Goal: Transaction & Acquisition: Purchase product/service

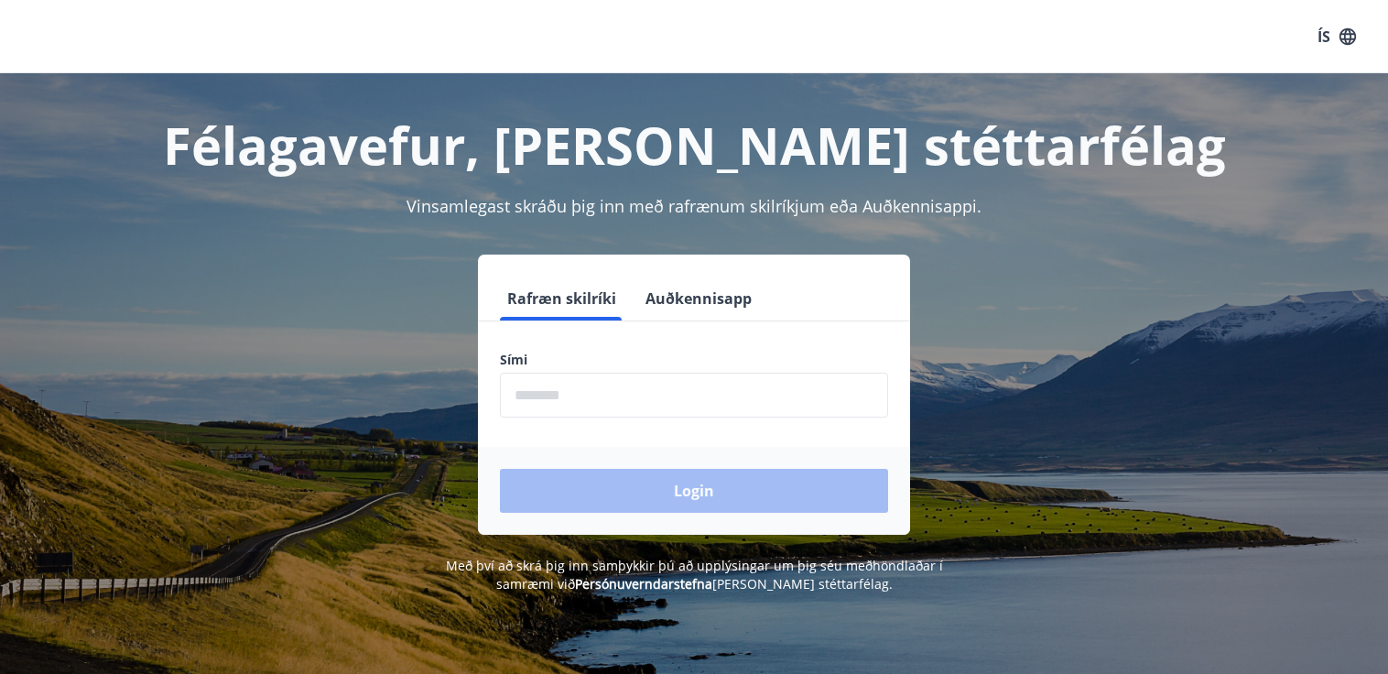
click at [709, 407] on input "phone" at bounding box center [694, 395] width 388 height 45
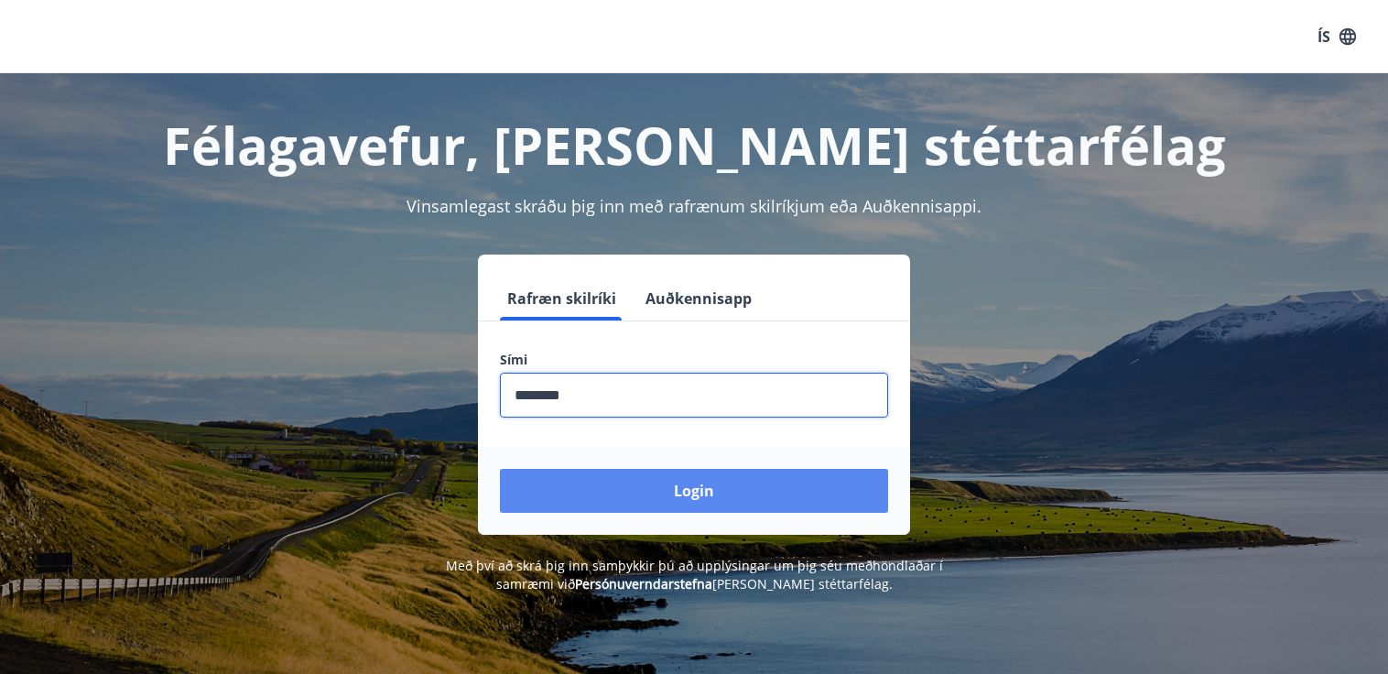
type input "********"
click at [762, 496] on button "Login" at bounding box center [694, 491] width 388 height 44
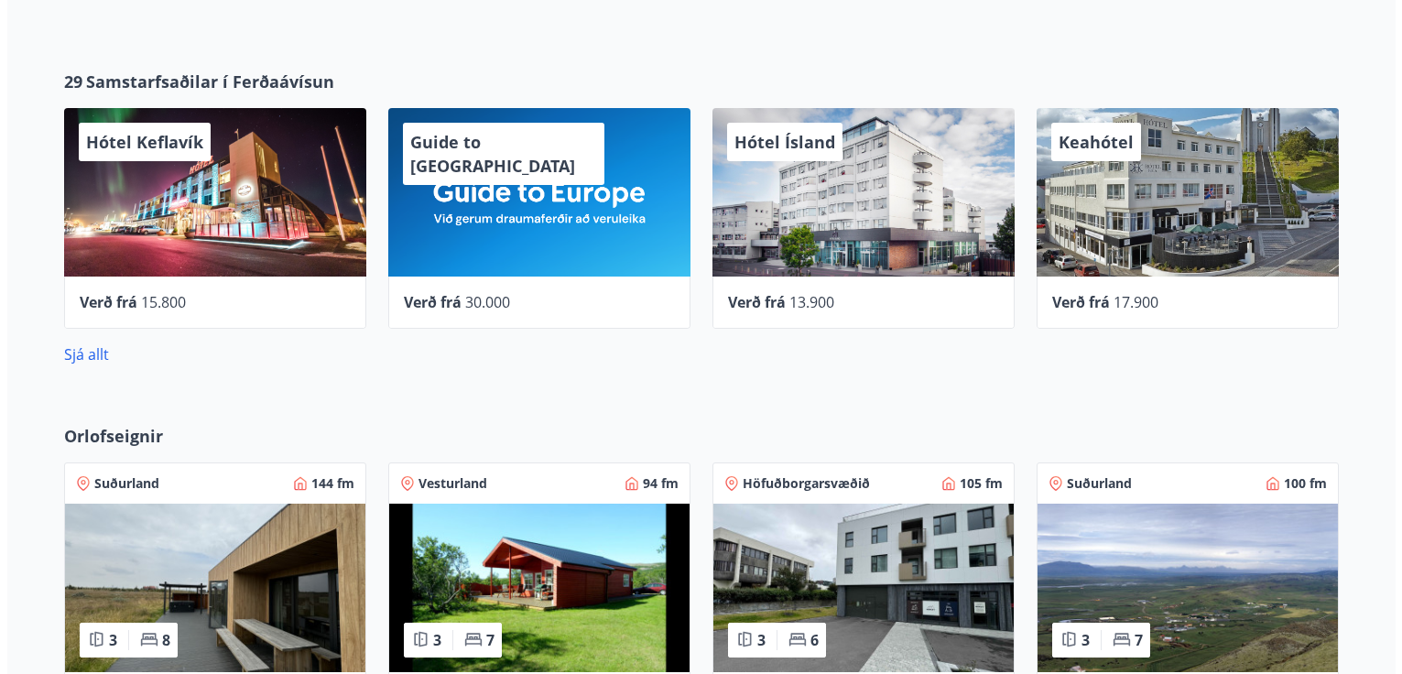
scroll to position [797, 0]
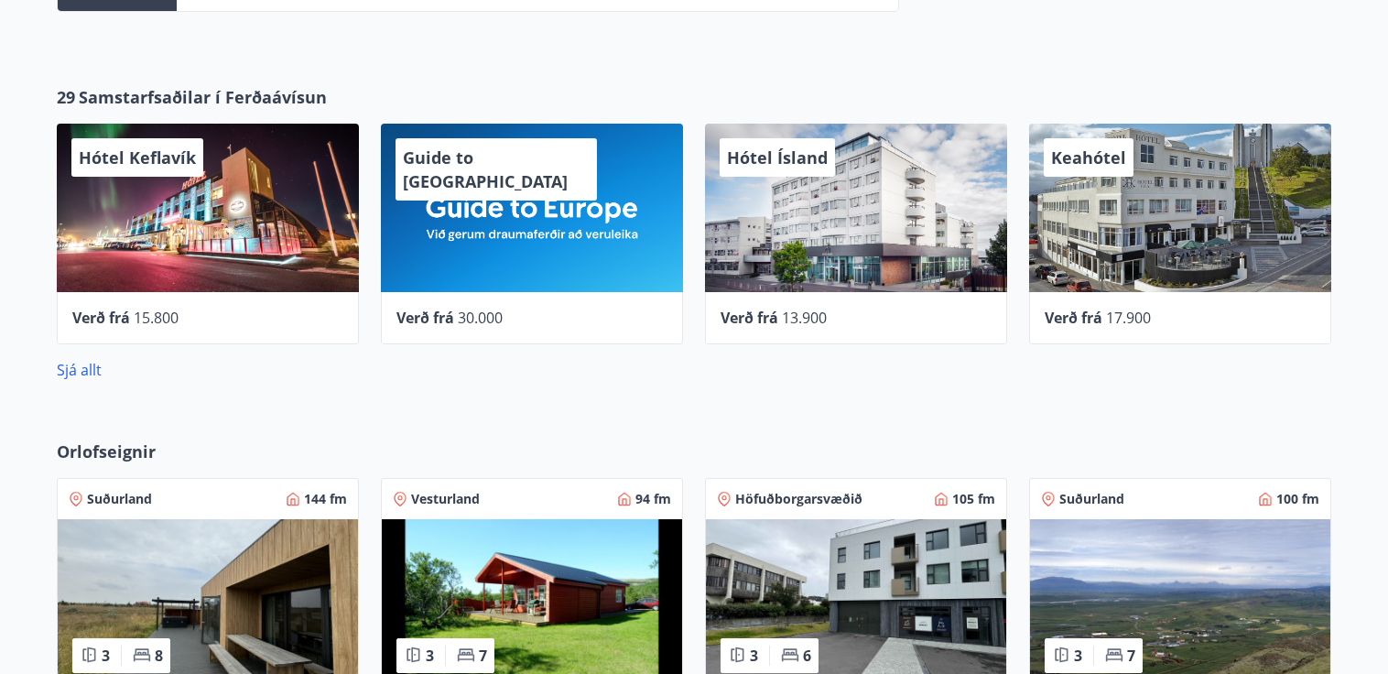
click at [1192, 224] on div "Keahótel" at bounding box center [1180, 208] width 302 height 169
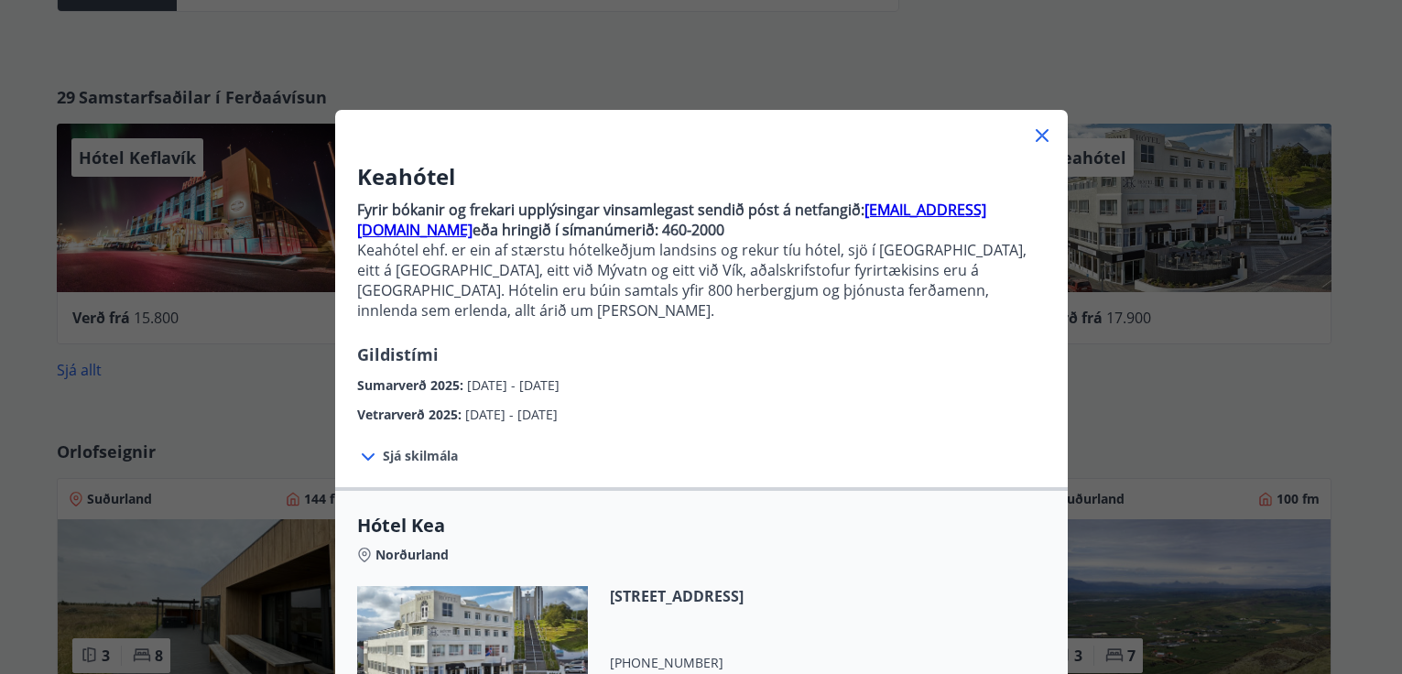
click at [881, 425] on div "Sjá skilmála Samningsverð eru háð [DEMOGRAPHIC_DATA] og áskilja [PERSON_NAME] s…" at bounding box center [701, 456] width 733 height 62
drag, startPoint x: 998, startPoint y: 402, endPoint x: 985, endPoint y: 430, distance: 30.3
click at [985, 430] on div "Keahótel Fyrir bókanir og frekari upplýsingar vinsamlegast sendið póst á netfan…" at bounding box center [701, 589] width 733 height 885
click at [977, 428] on div "Sjá skilmála Samningsverð eru háð [DEMOGRAPHIC_DATA] og áskilja [PERSON_NAME] s…" at bounding box center [701, 456] width 733 height 62
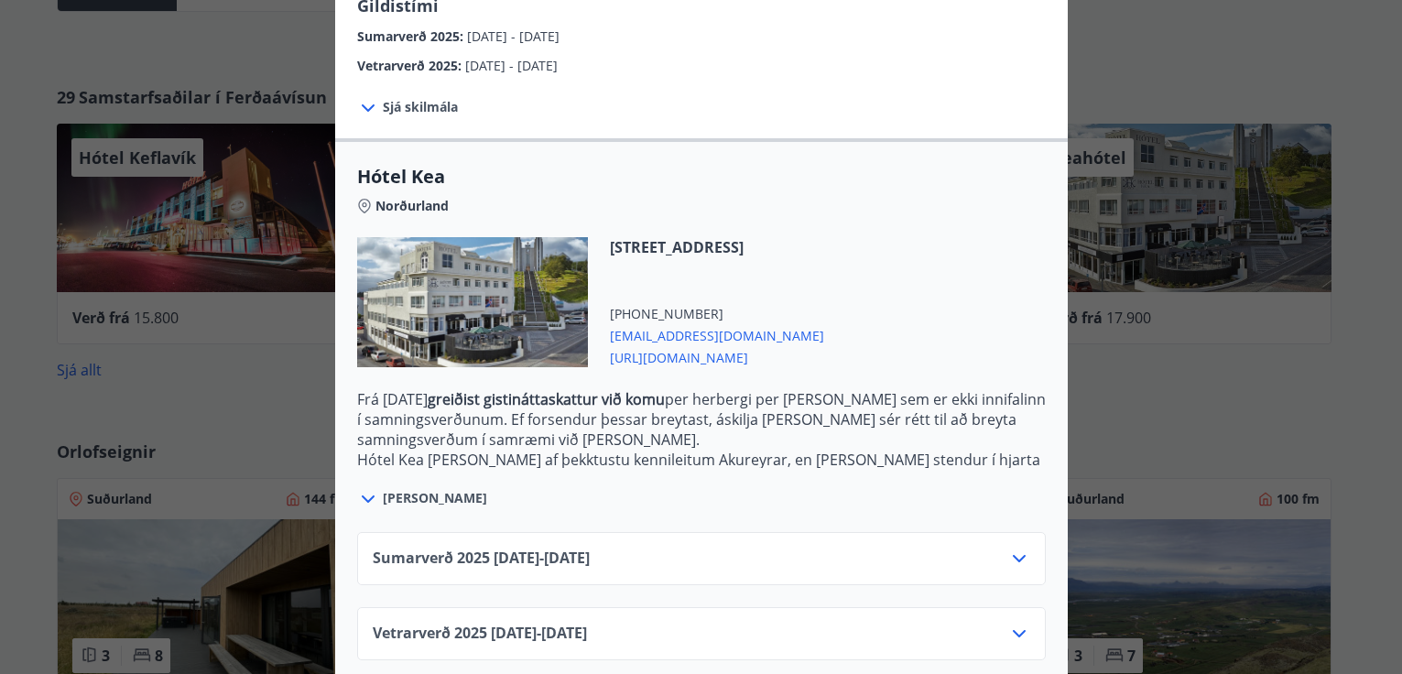
scroll to position [351, 0]
click at [701, 621] on div "Vetrarverð [PHONE_NUMBER][DATE] - [DATE]" at bounding box center [702, 639] width 658 height 37
click at [1017, 621] on icon at bounding box center [1019, 632] width 22 height 22
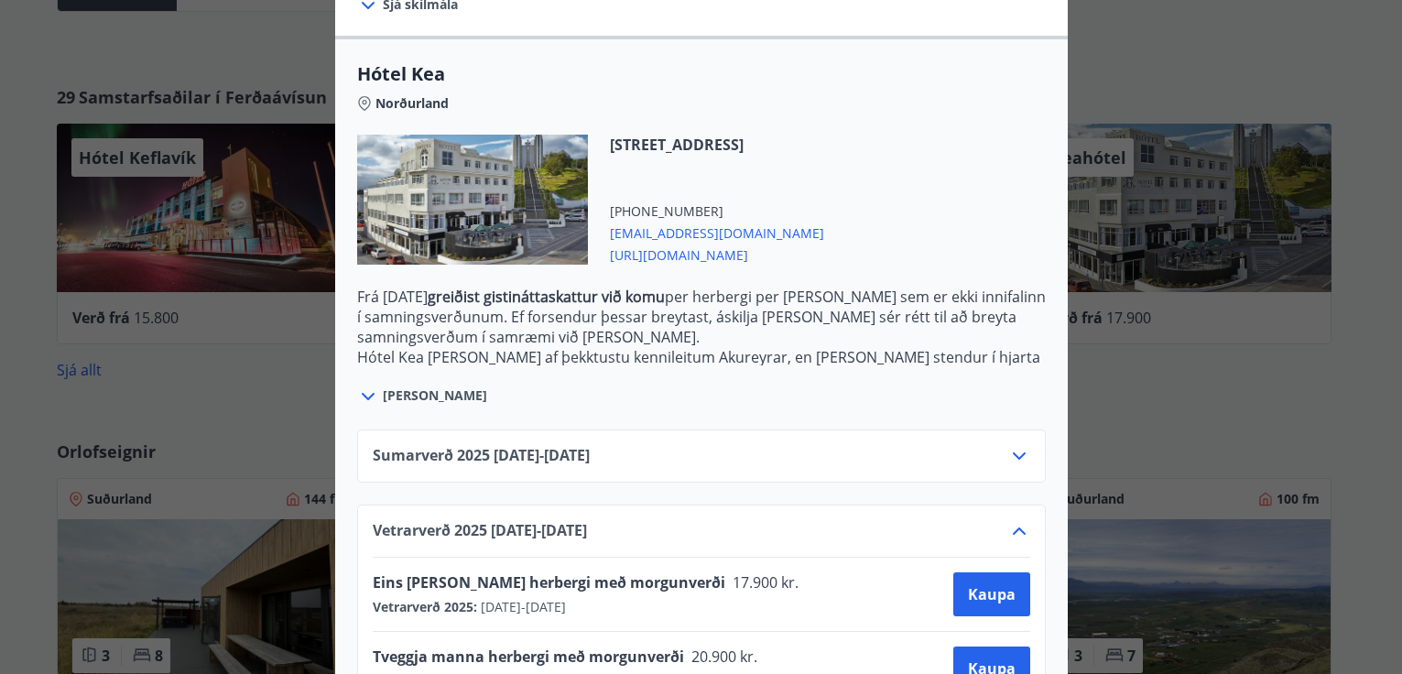
scroll to position [499, 0]
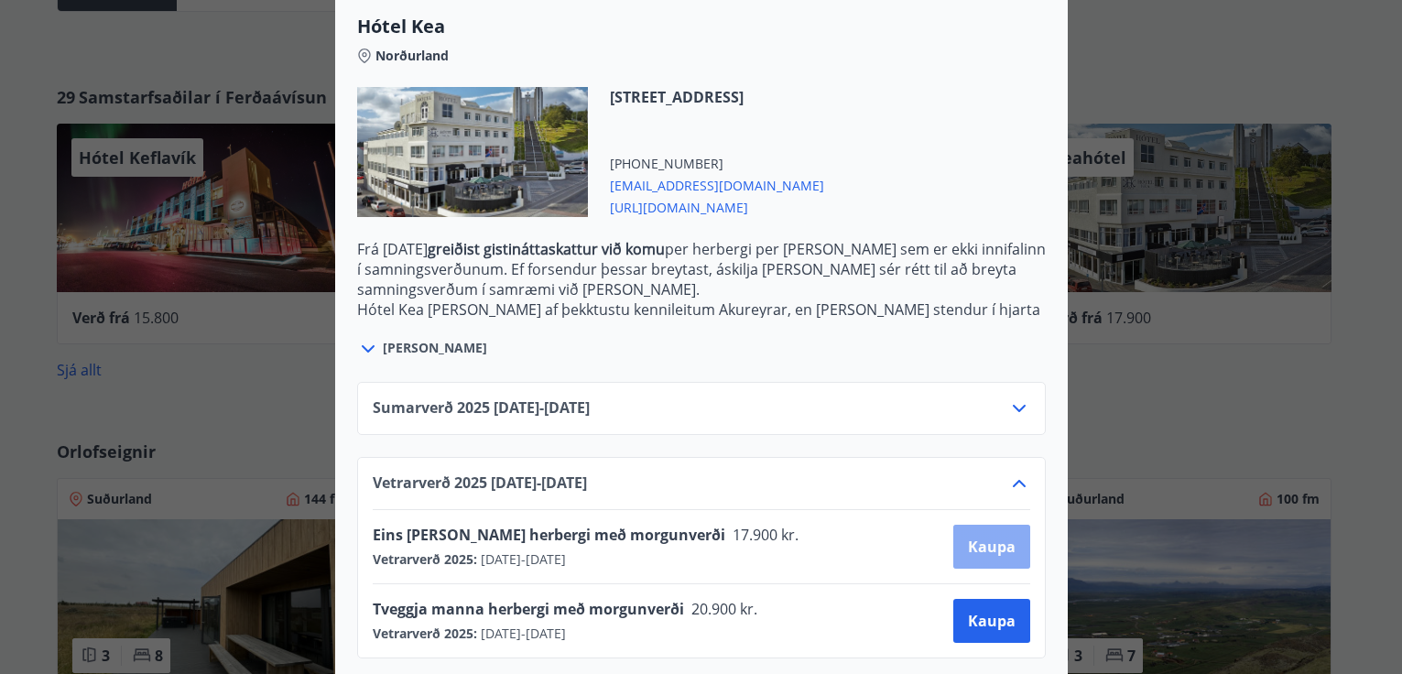
click at [970, 537] on span "Kaupa" at bounding box center [992, 547] width 48 height 20
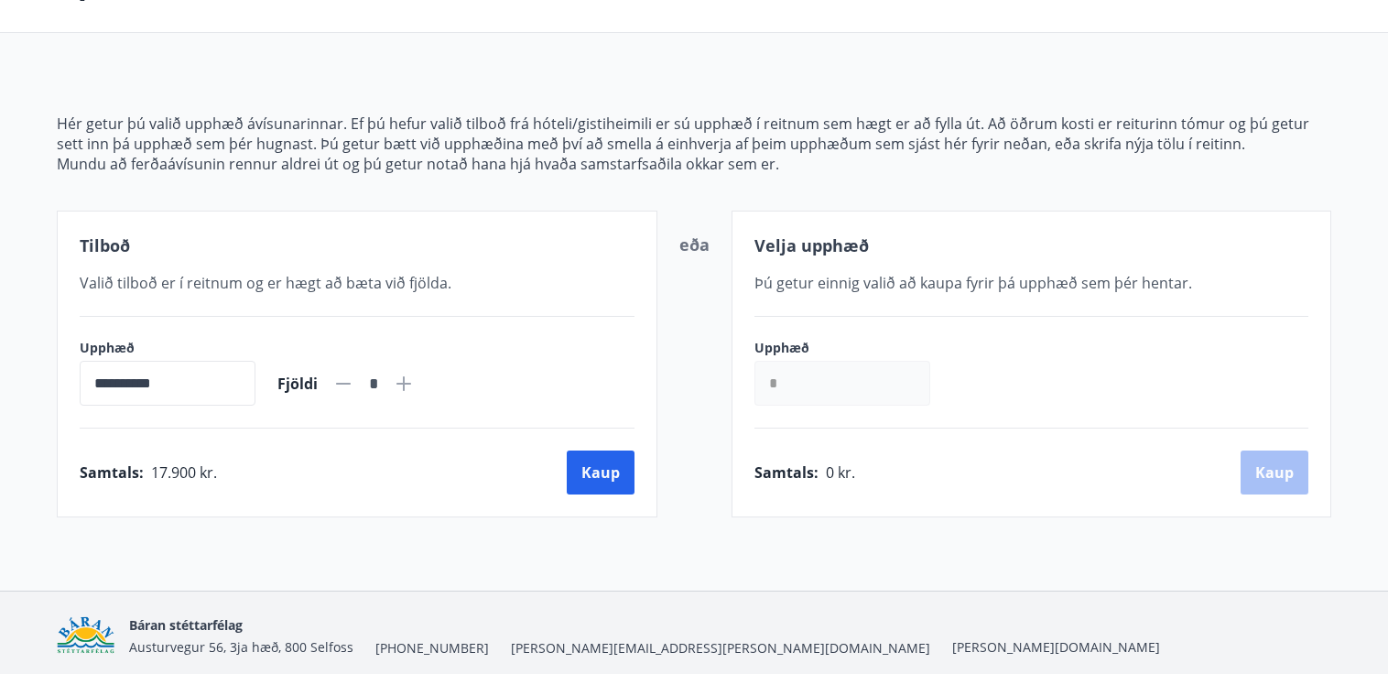
scroll to position [149, 0]
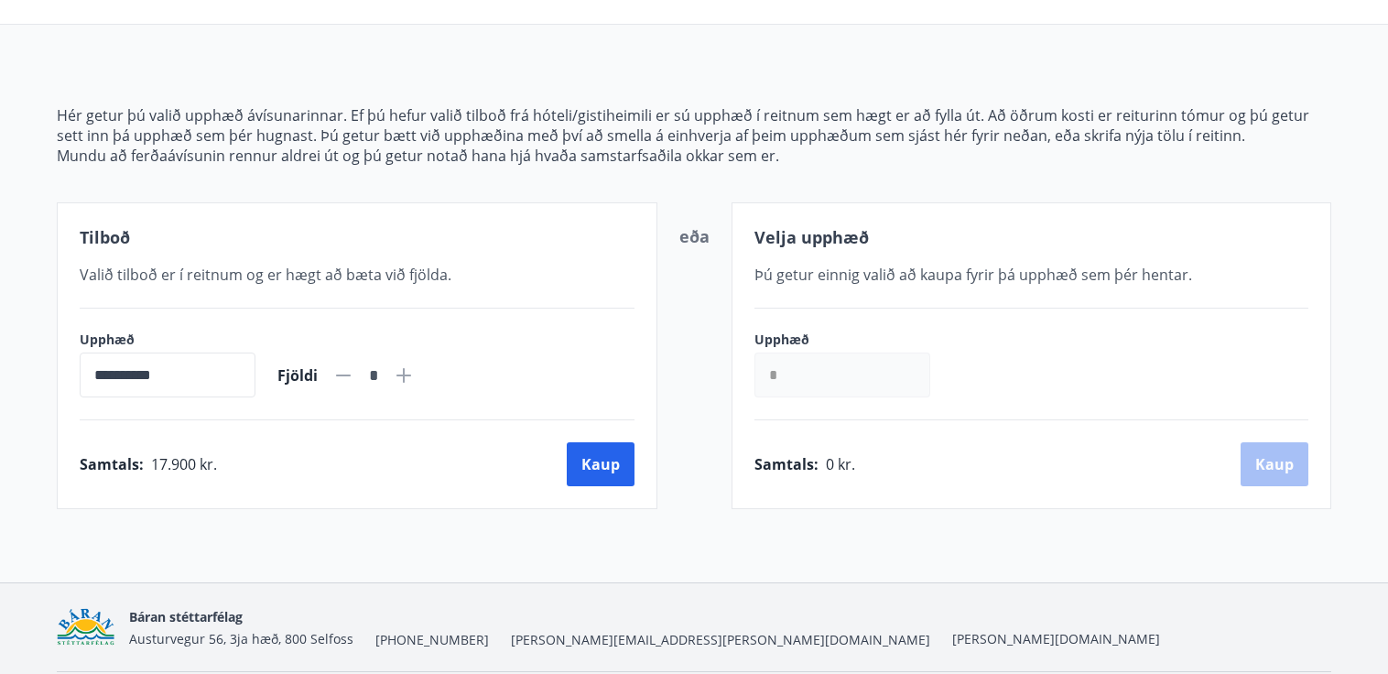
click at [806, 380] on input "*" at bounding box center [843, 375] width 176 height 45
click at [304, 277] on span "Valið tilboð er í reitnum og er hægt að bæta við fjölda." at bounding box center [266, 275] width 372 height 20
click at [618, 461] on button "Kaup" at bounding box center [601, 464] width 68 height 44
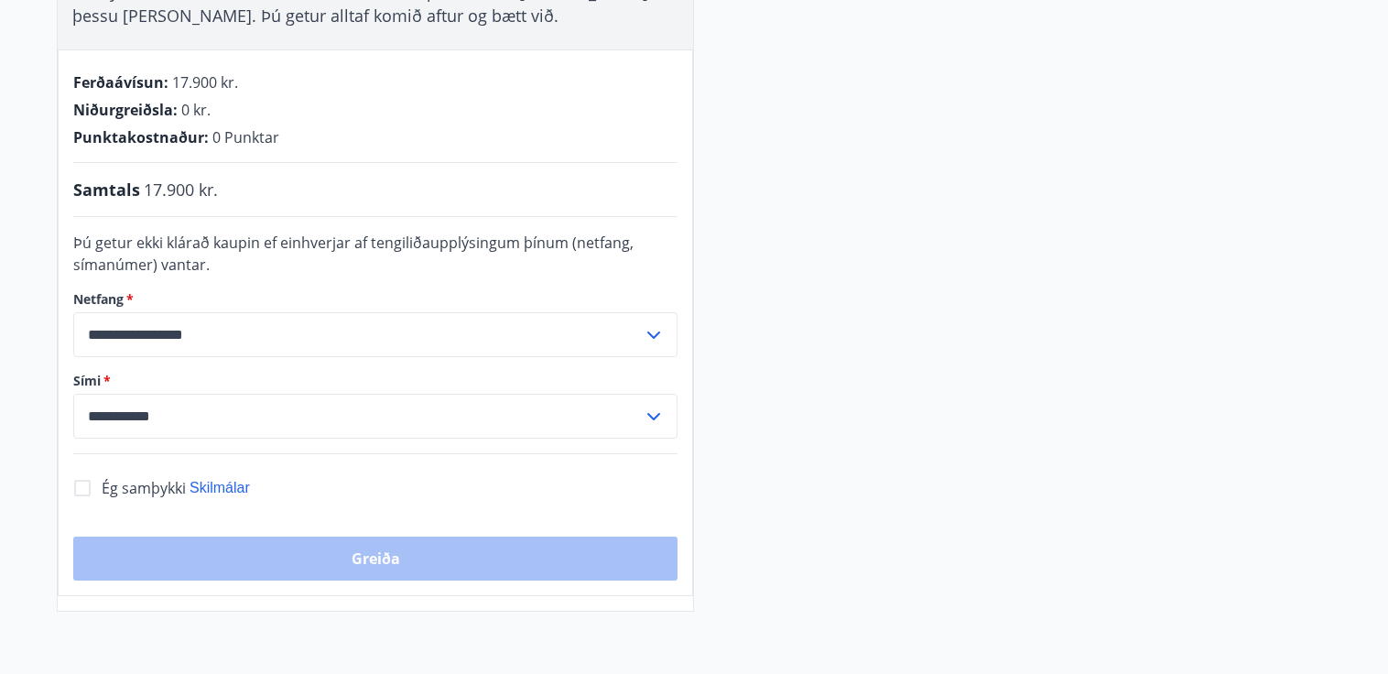
scroll to position [386, 0]
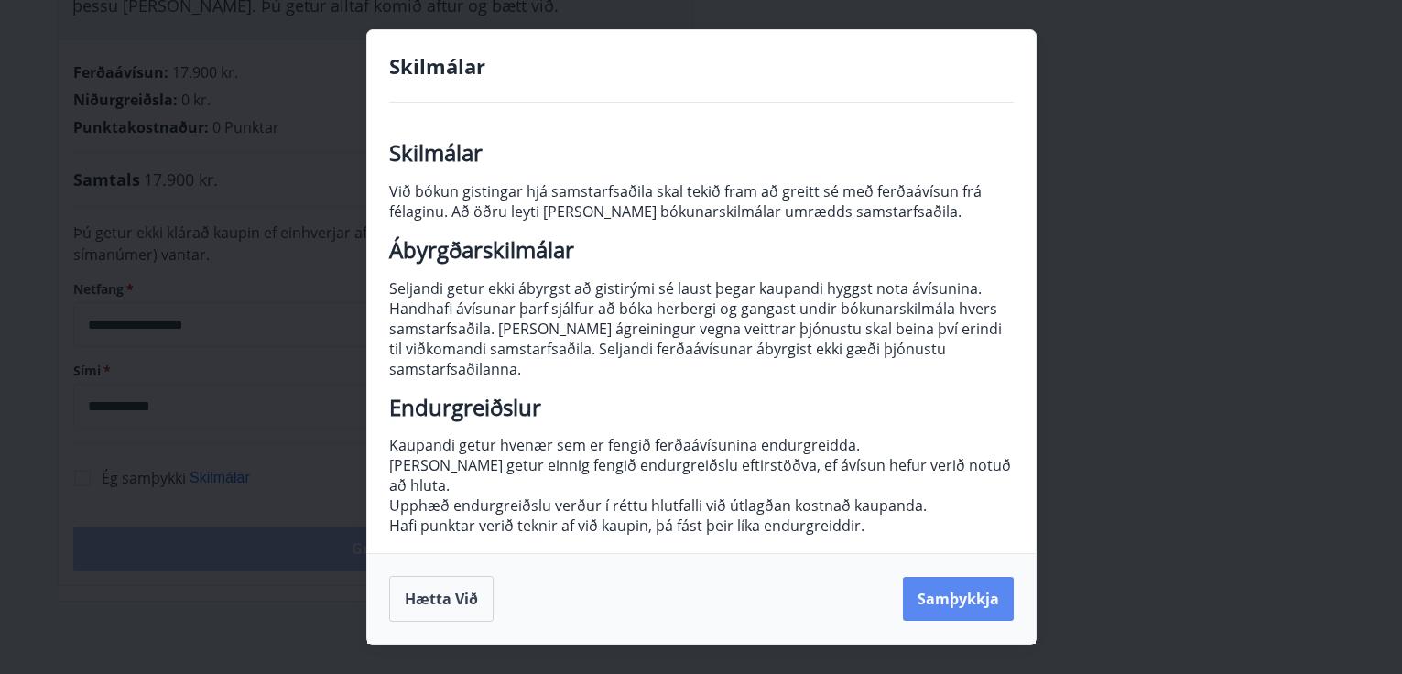
click at [960, 602] on button "Samþykkja" at bounding box center [958, 599] width 111 height 44
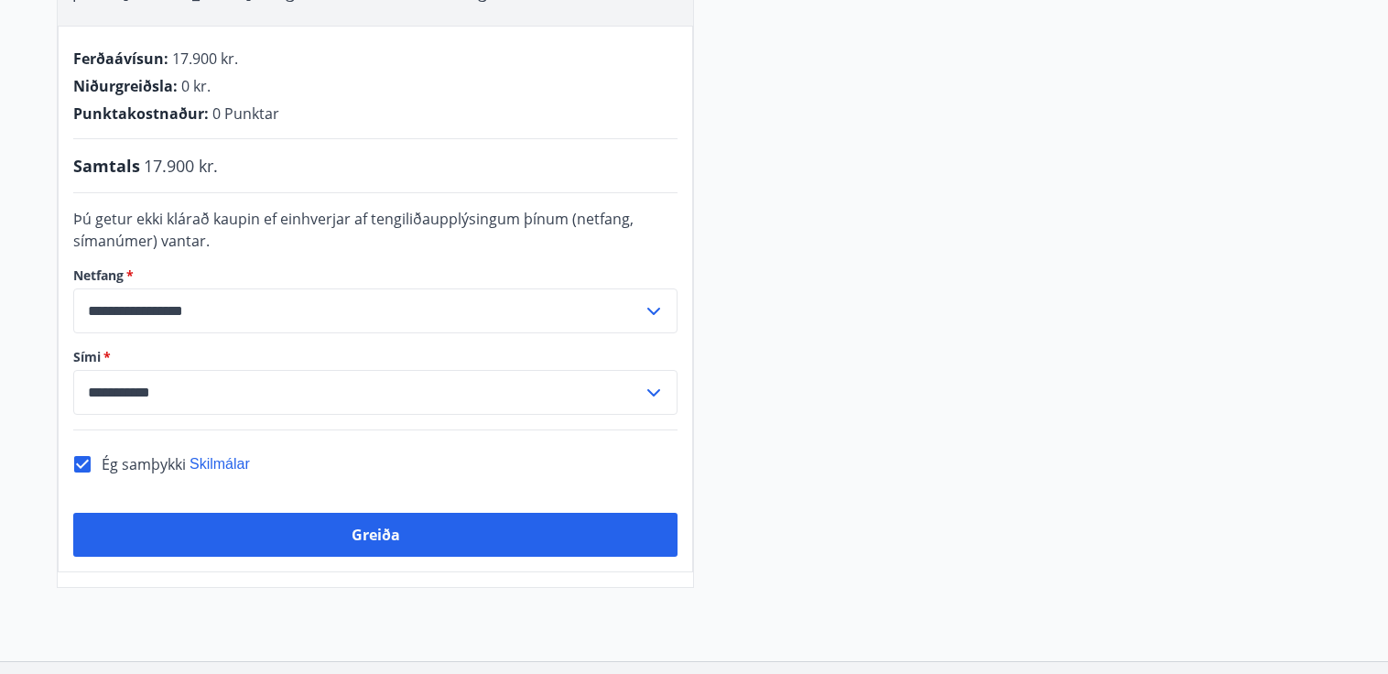
scroll to position [425, 0]
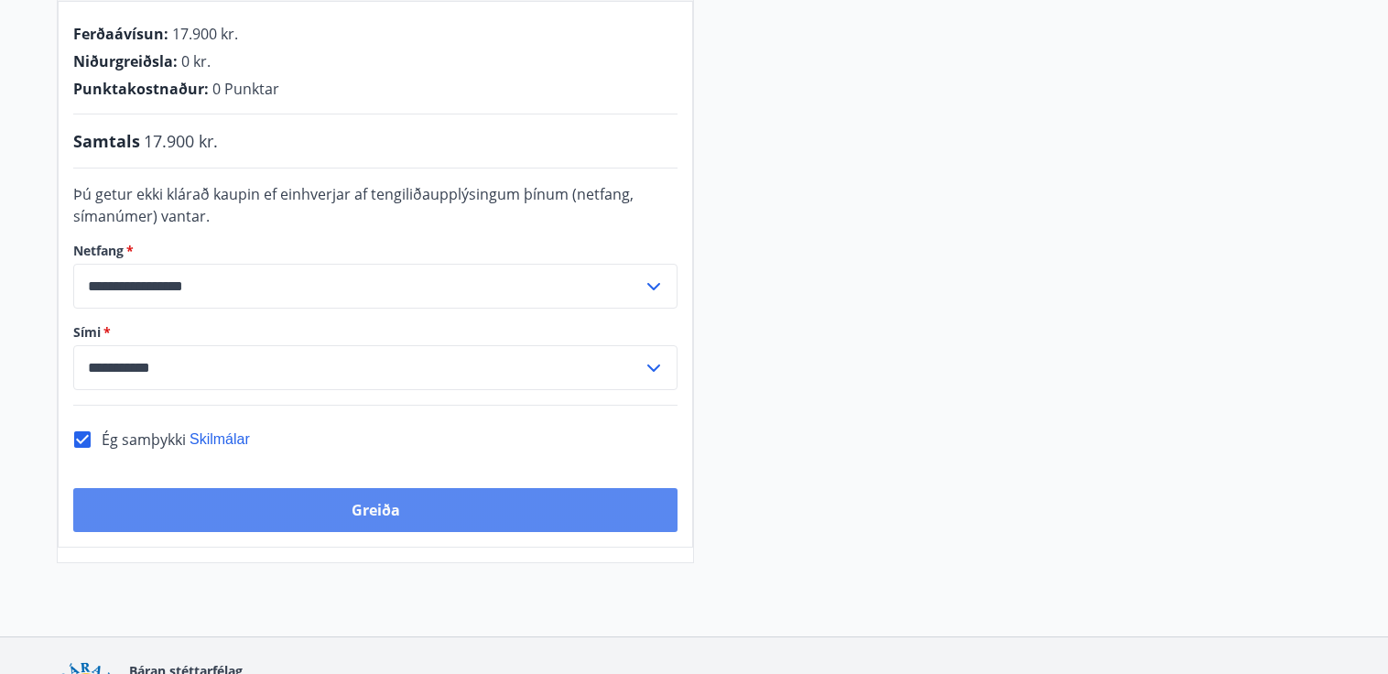
click at [457, 517] on button "Greiða" at bounding box center [375, 510] width 604 height 44
